Goal: Find specific page/section: Find specific page/section

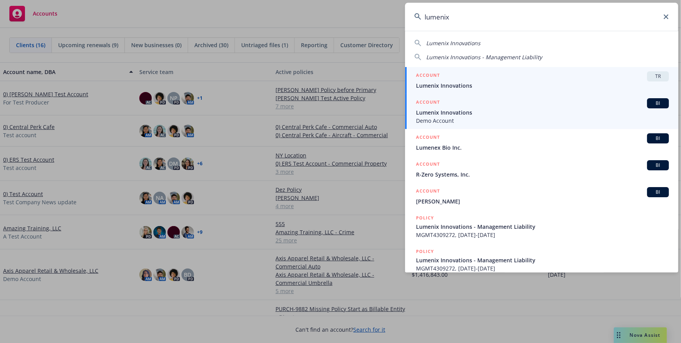
type input "lumenix"
click at [468, 110] on span "Lumenix Innovations" at bounding box center [542, 113] width 253 height 8
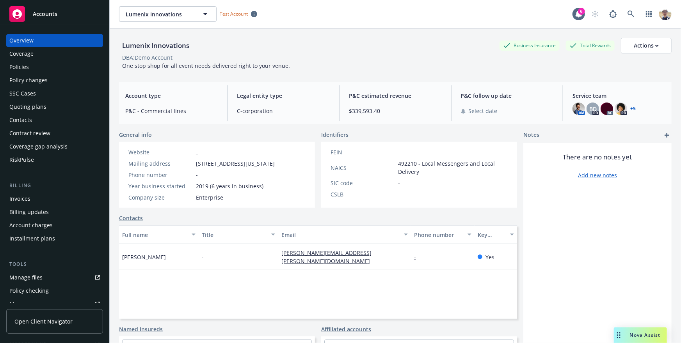
click at [46, 323] on span "Open Client Navigator" at bounding box center [43, 322] width 58 height 8
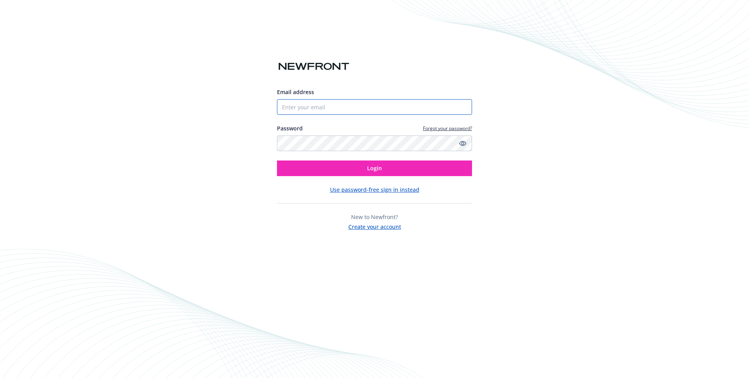
type input "[EMAIL_ADDRESS][DOMAIN_NAME]"
click at [631, 63] on div "Email address luojingzhou+test@gmail.com Password Forgot your password? Login U…" at bounding box center [374, 189] width 749 height 378
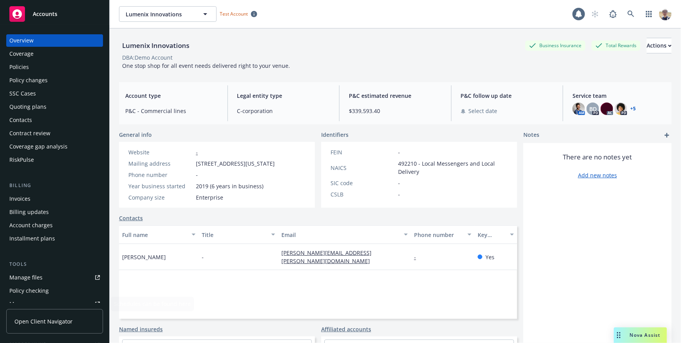
click at [42, 324] on span "Open Client Navigator" at bounding box center [43, 322] width 58 height 8
click at [431, 32] on div "Lumenix Innovations Business Insurance Total Rewards Actions DBA: Demo Account …" at bounding box center [395, 52] width 553 height 48
